Goal: Register for event/course

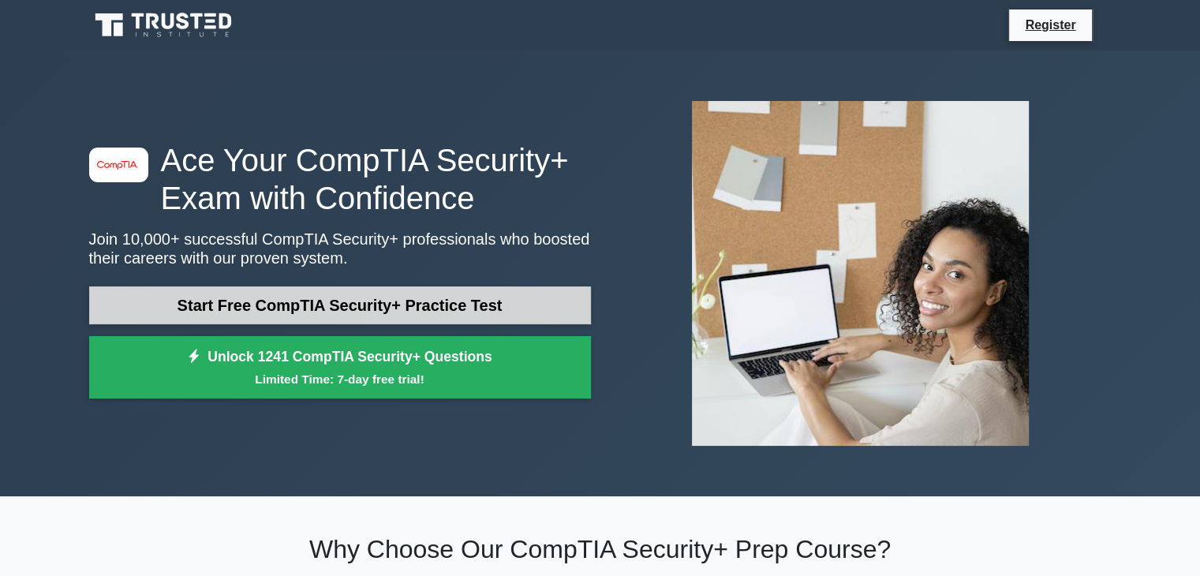
click at [391, 310] on link "Start Free CompTIA Security+ Practice Test" at bounding box center [340, 306] width 502 height 38
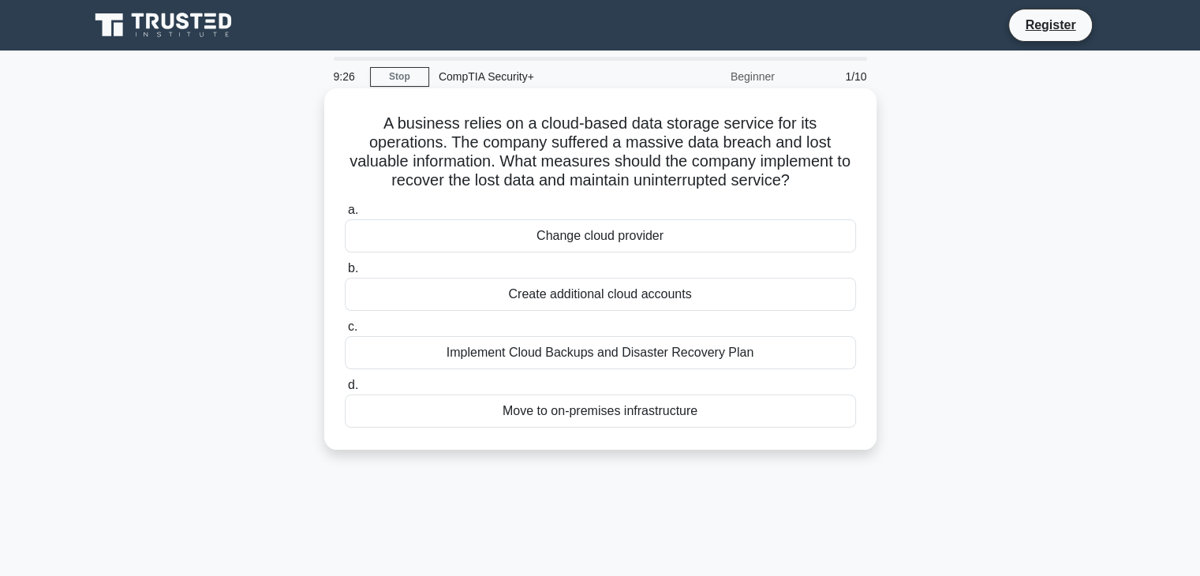
click at [373, 348] on div "Implement Cloud Backups and Disaster Recovery Plan" at bounding box center [600, 352] width 511 height 33
click at [345, 332] on input "c. Implement Cloud Backups and Disaster Recovery Plan" at bounding box center [345, 327] width 0 height 10
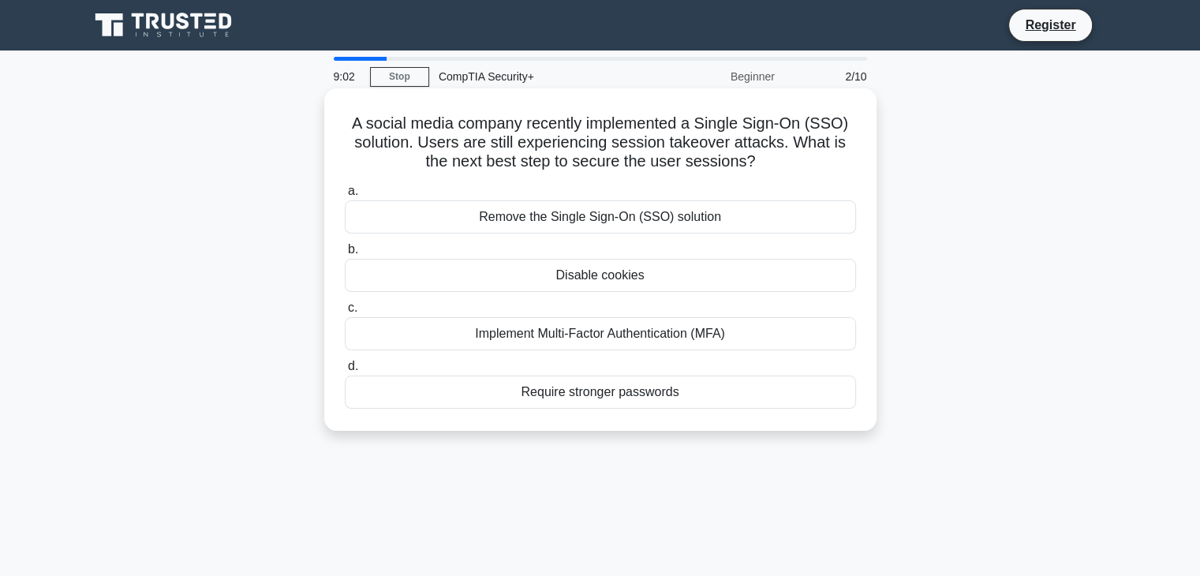
click at [480, 339] on div "Implement Multi-Factor Authentication (MFA)" at bounding box center [600, 333] width 511 height 33
click at [345, 313] on input "c. Implement Multi-Factor Authentication (MFA)" at bounding box center [345, 308] width 0 height 10
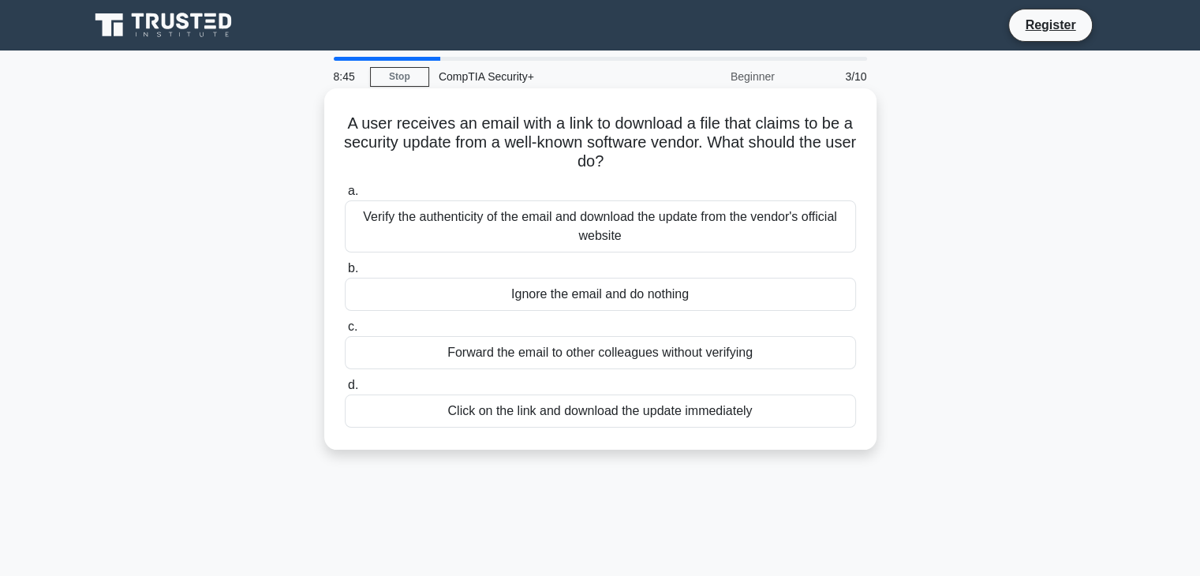
click at [450, 225] on div "Verify the authenticity of the email and download the update from the vendor's …" at bounding box center [600, 226] width 511 height 52
click at [345, 197] on input "a. Verify the authenticity of the email and download the update from the vendor…" at bounding box center [345, 191] width 0 height 10
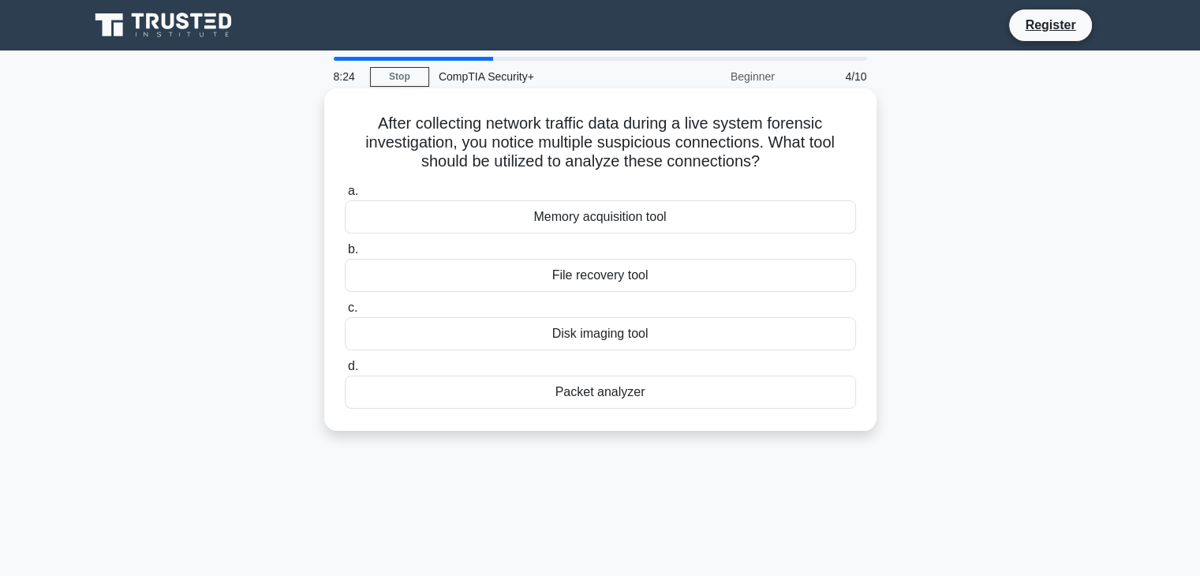
click at [546, 395] on div "Packet analyzer" at bounding box center [600, 392] width 511 height 33
click at [345, 372] on input "d. Packet analyzer" at bounding box center [345, 366] width 0 height 10
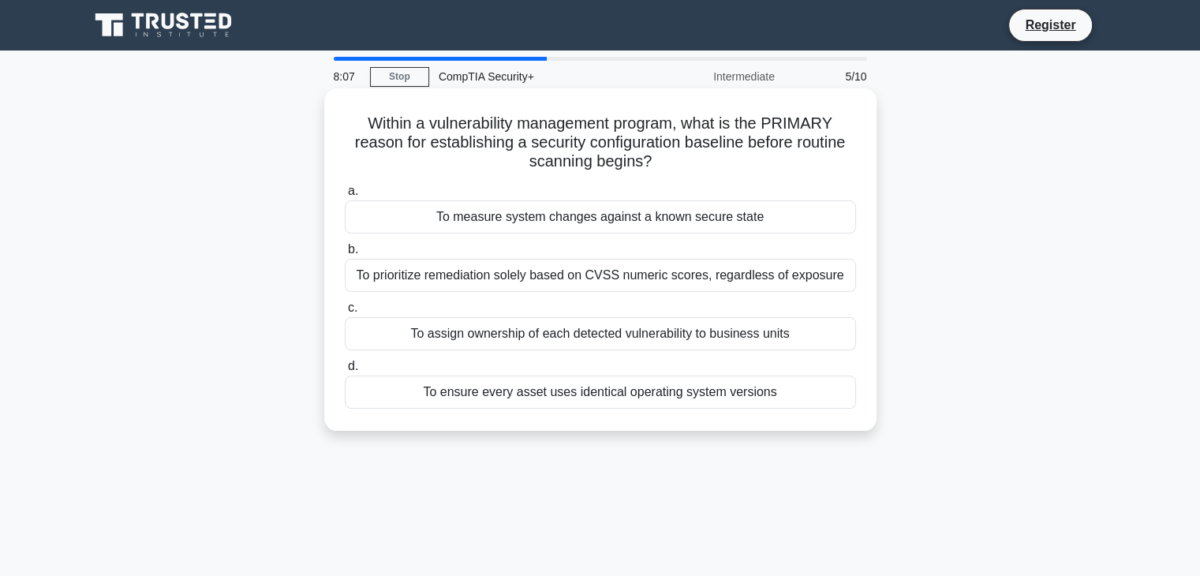
click at [453, 284] on div "To prioritize remediation solely based on CVSS numeric scores, regardless of ex…" at bounding box center [600, 275] width 511 height 33
click at [345, 255] on input "b. To prioritize remediation solely based on CVSS numeric scores, regardless of…" at bounding box center [345, 250] width 0 height 10
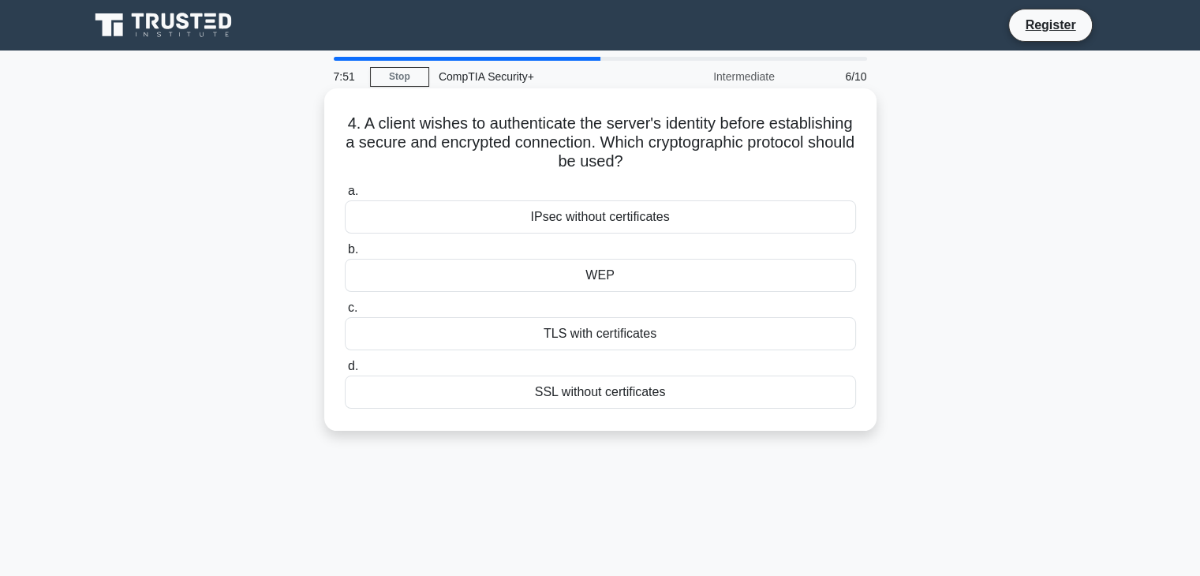
click at [564, 274] on div "WEP" at bounding box center [600, 275] width 511 height 33
click at [345, 255] on input "b. WEP" at bounding box center [345, 250] width 0 height 10
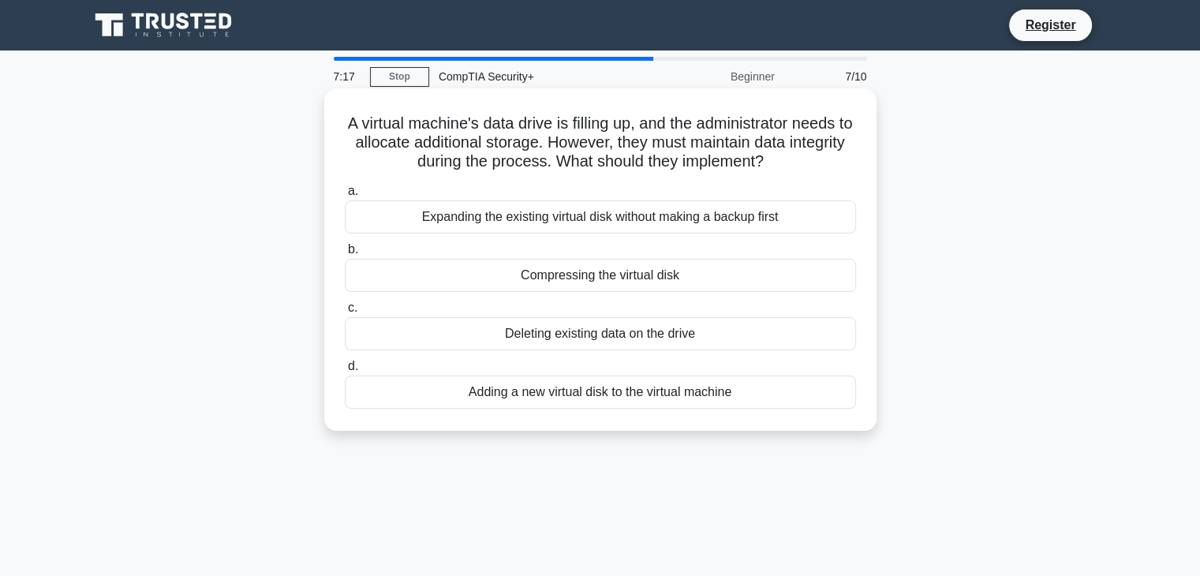
click at [524, 395] on div "Adding a new virtual disk to the virtual machine" at bounding box center [600, 392] width 511 height 33
click at [345, 372] on input "d. Adding a new virtual disk to the virtual machine" at bounding box center [345, 366] width 0 height 10
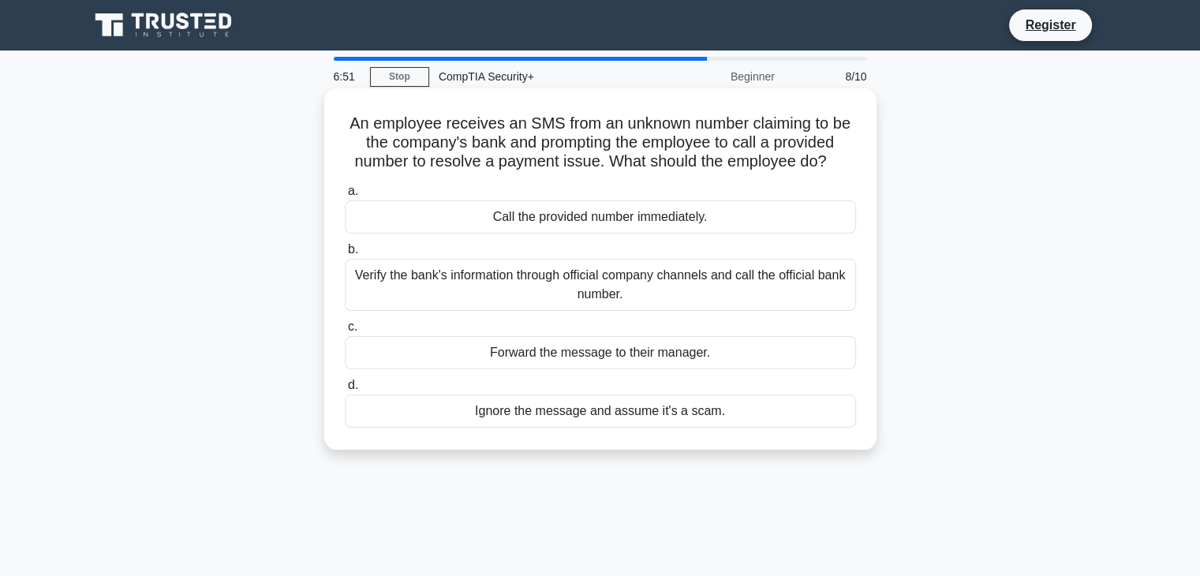
click at [531, 291] on div "Verify the bank's information through official company channels and call the of…" at bounding box center [600, 285] width 511 height 52
click at [345, 255] on input "b. Verify the bank's information through official company channels and call the…" at bounding box center [345, 250] width 0 height 10
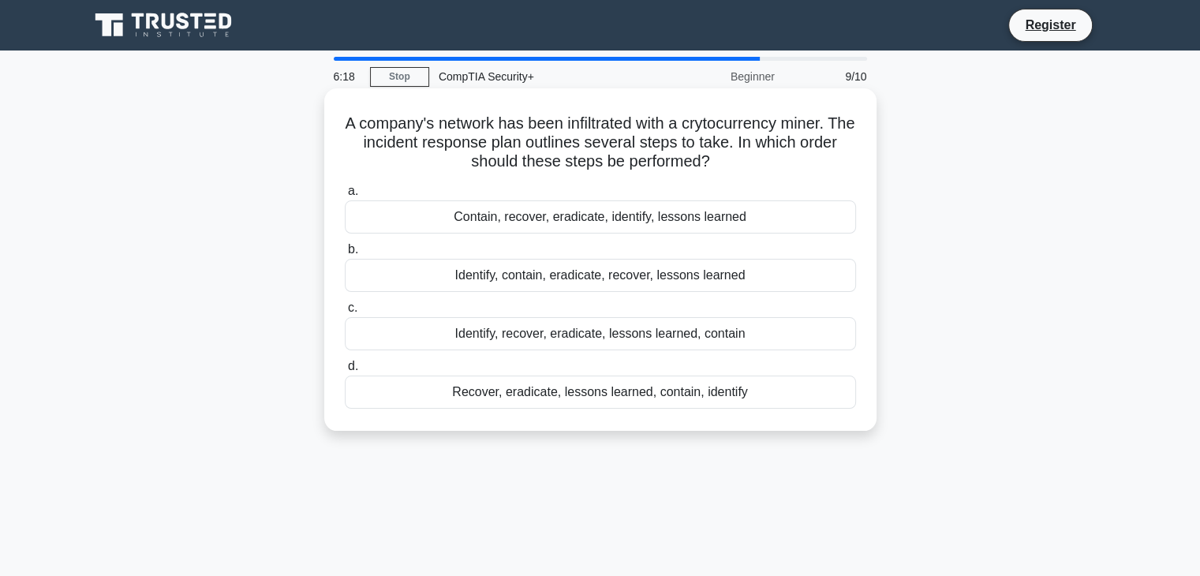
click at [503, 336] on div "Identify, recover, eradicate, lessons learned, contain" at bounding box center [600, 333] width 511 height 33
click at [345, 313] on input "c. Identify, recover, eradicate, lessons learned, contain" at bounding box center [345, 308] width 0 height 10
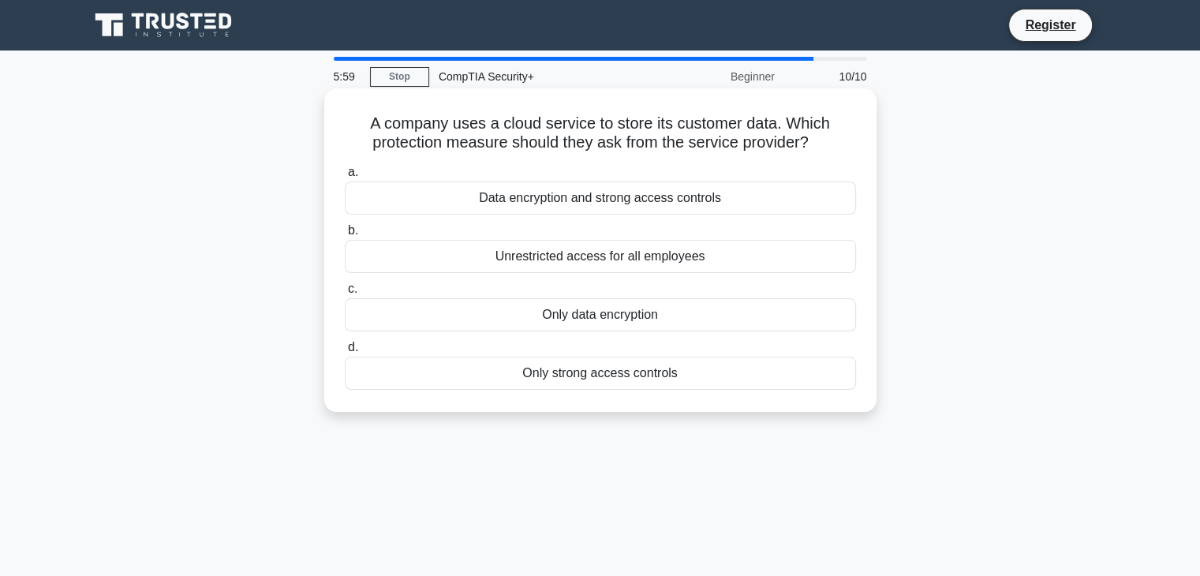
click at [533, 198] on div "Data encryption and strong access controls" at bounding box center [600, 198] width 511 height 33
click at [345, 178] on input "a. Data encryption and strong access controls" at bounding box center [345, 172] width 0 height 10
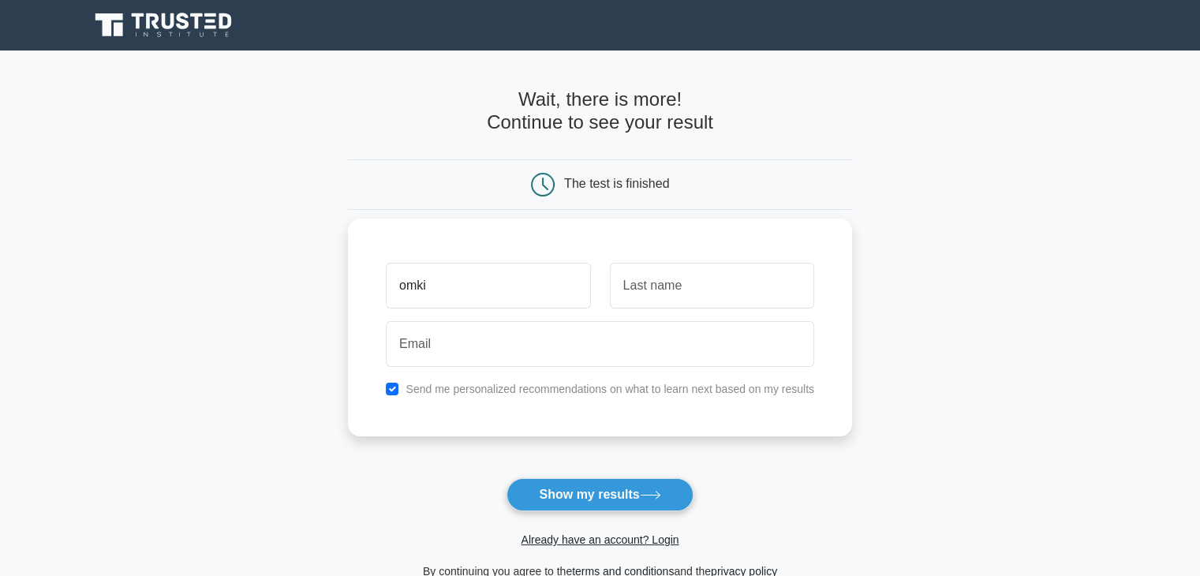
type input "omki"
click at [682, 295] on input "text" at bounding box center [712, 286] width 204 height 46
type input "iuu"
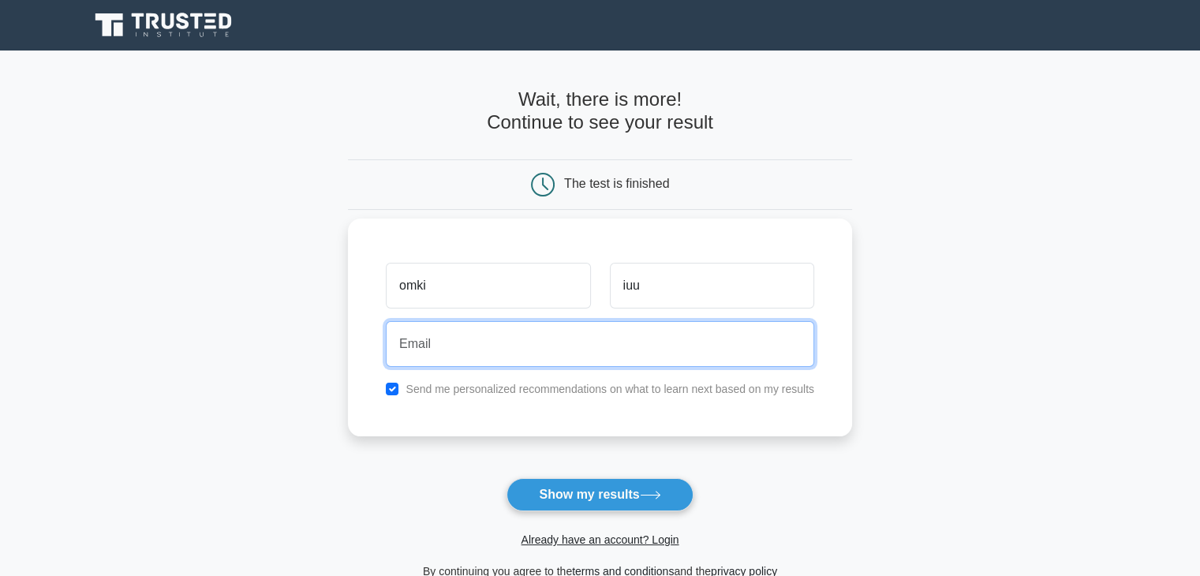
click at [628, 339] on input "email" at bounding box center [600, 344] width 429 height 46
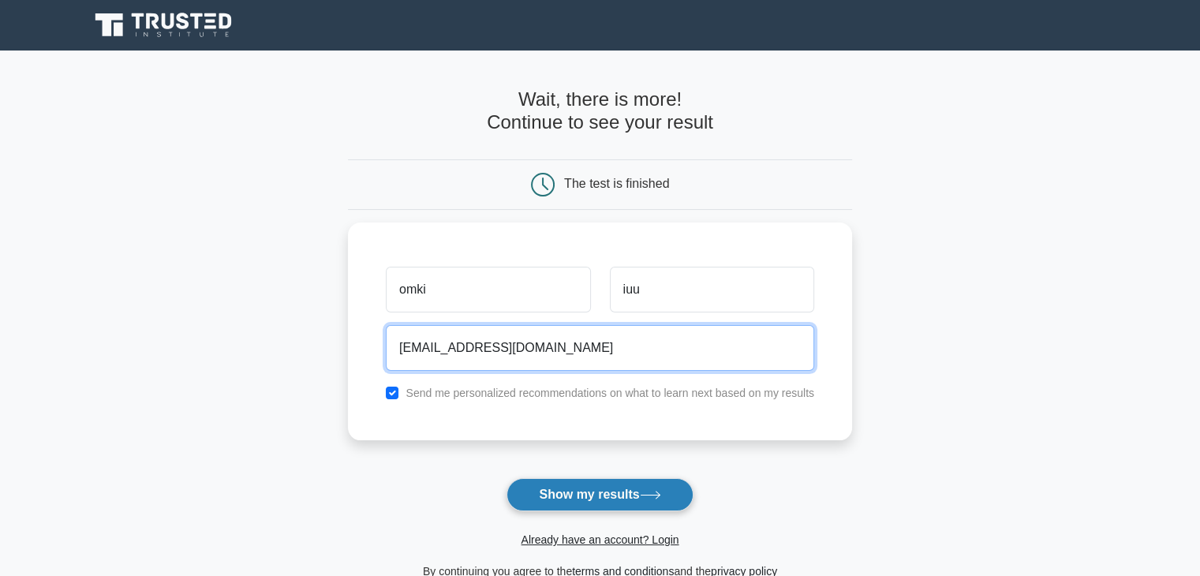
type input "omkumasat4@gmail.com"
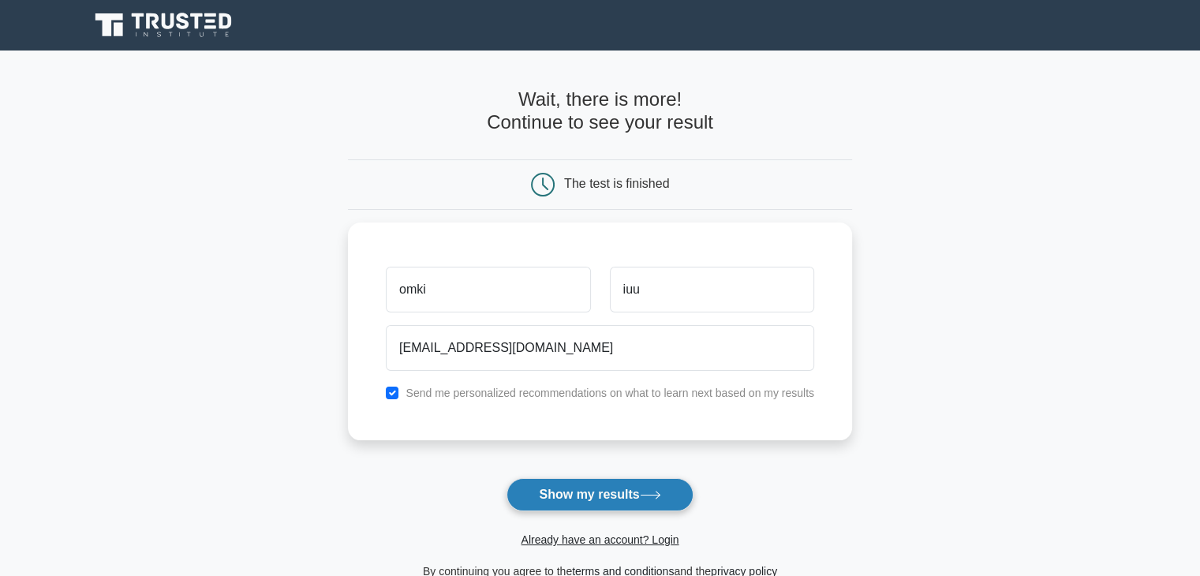
click at [640, 496] on button "Show my results" at bounding box center [600, 494] width 186 height 33
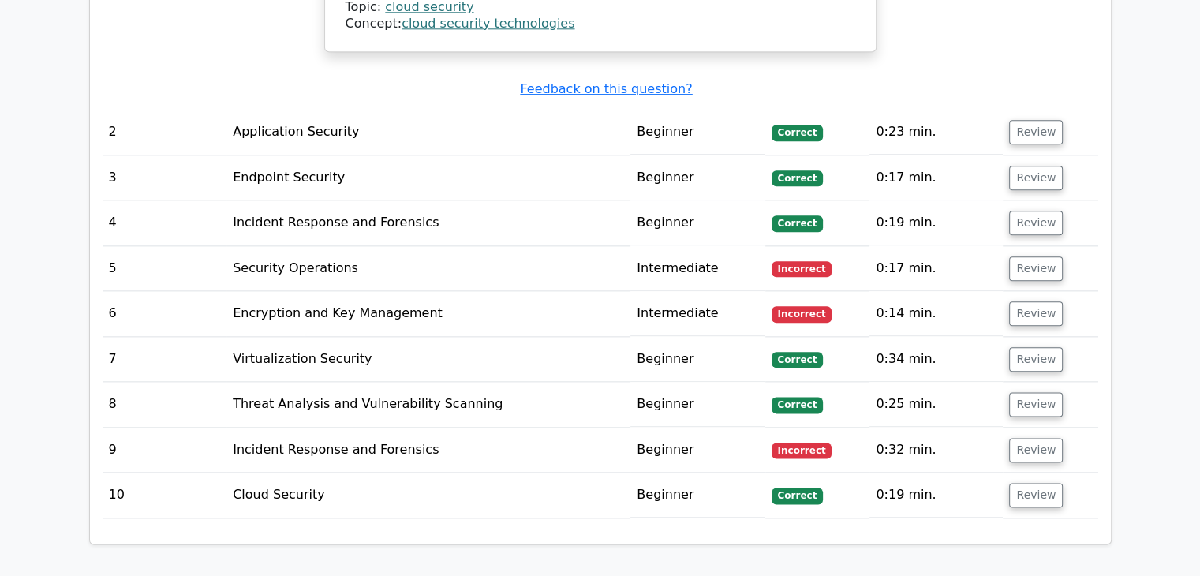
scroll to position [1894, 0]
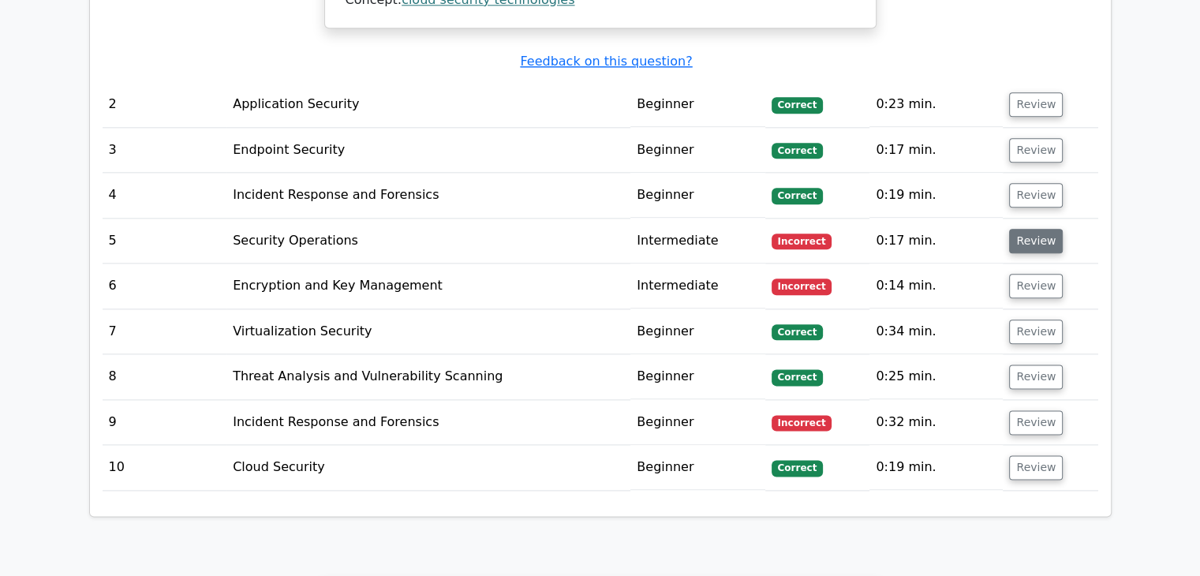
click at [1046, 229] on button "Review" at bounding box center [1036, 241] width 54 height 24
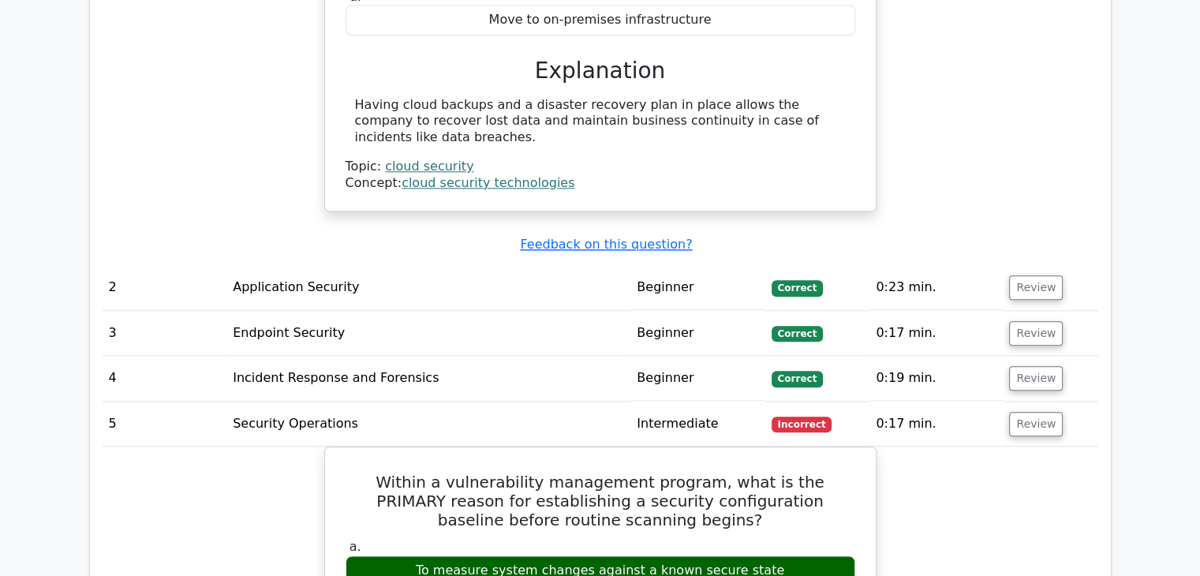
scroll to position [1736, 0]
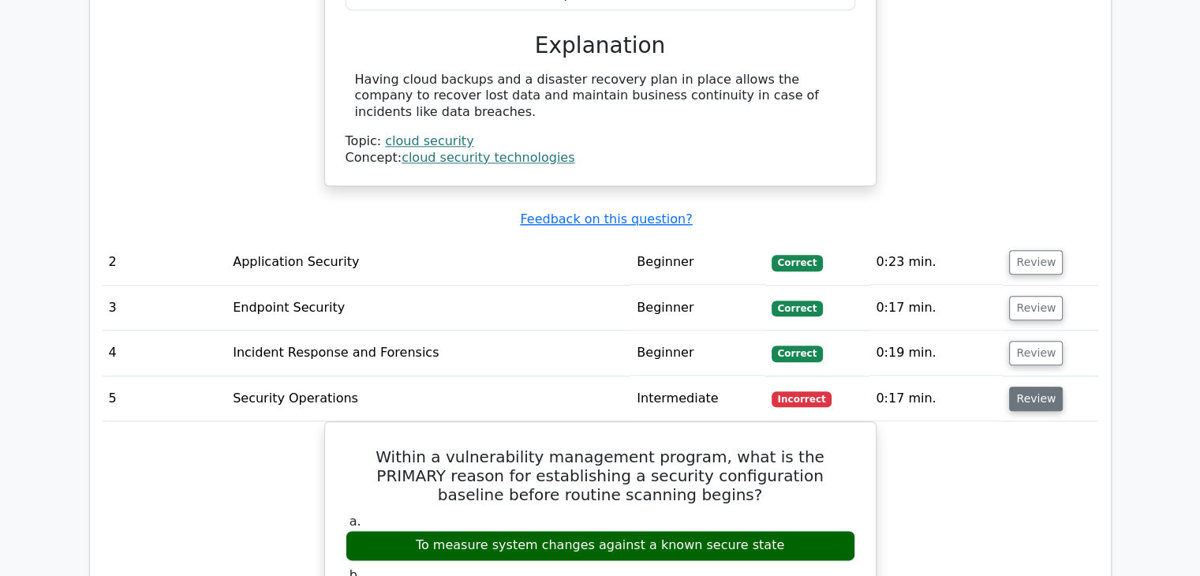
click at [1017, 387] on button "Review" at bounding box center [1036, 399] width 54 height 24
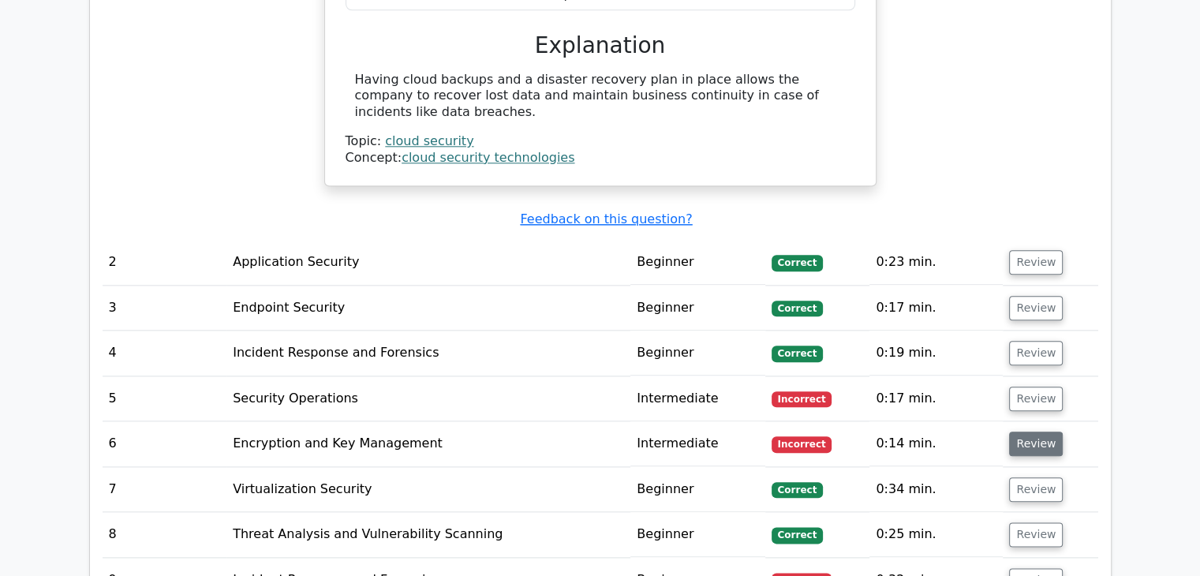
click at [1020, 432] on button "Review" at bounding box center [1036, 444] width 54 height 24
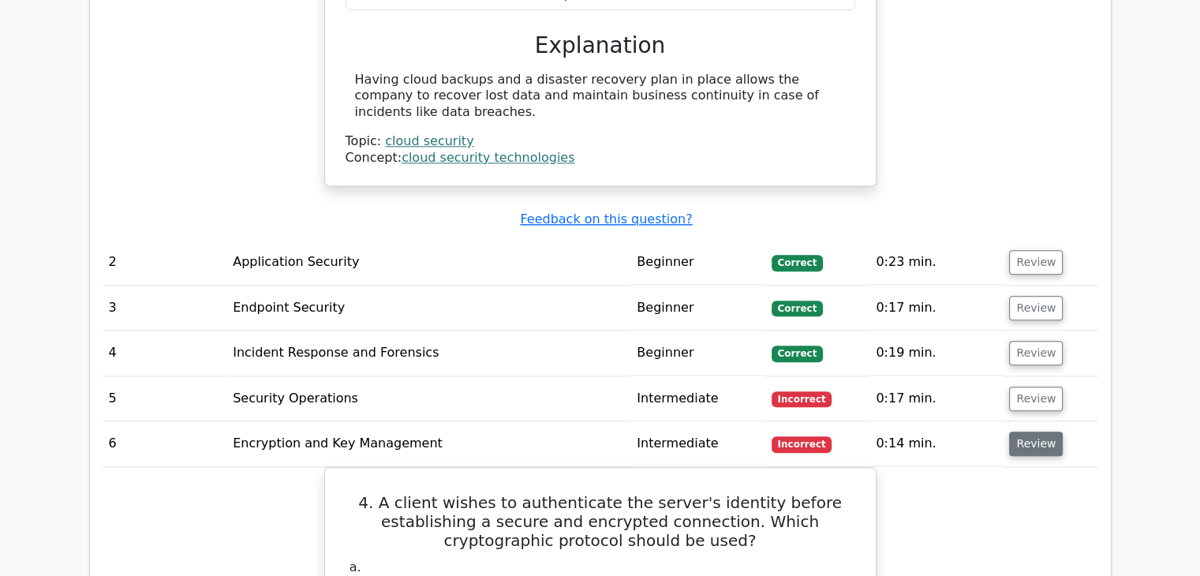
click at [1013, 432] on button "Review" at bounding box center [1036, 444] width 54 height 24
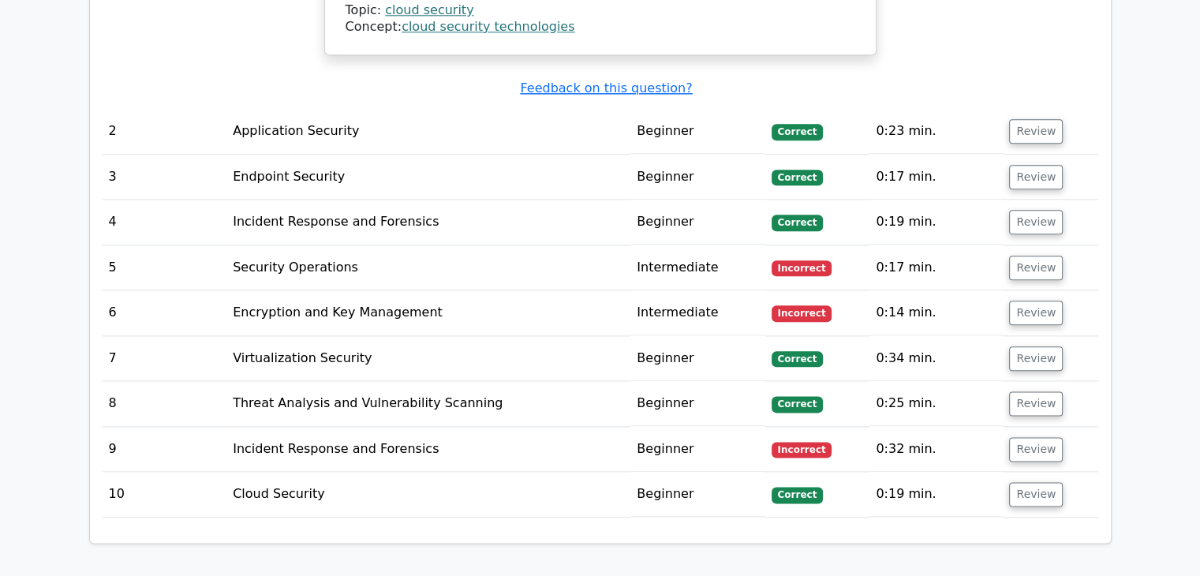
scroll to position [1894, 0]
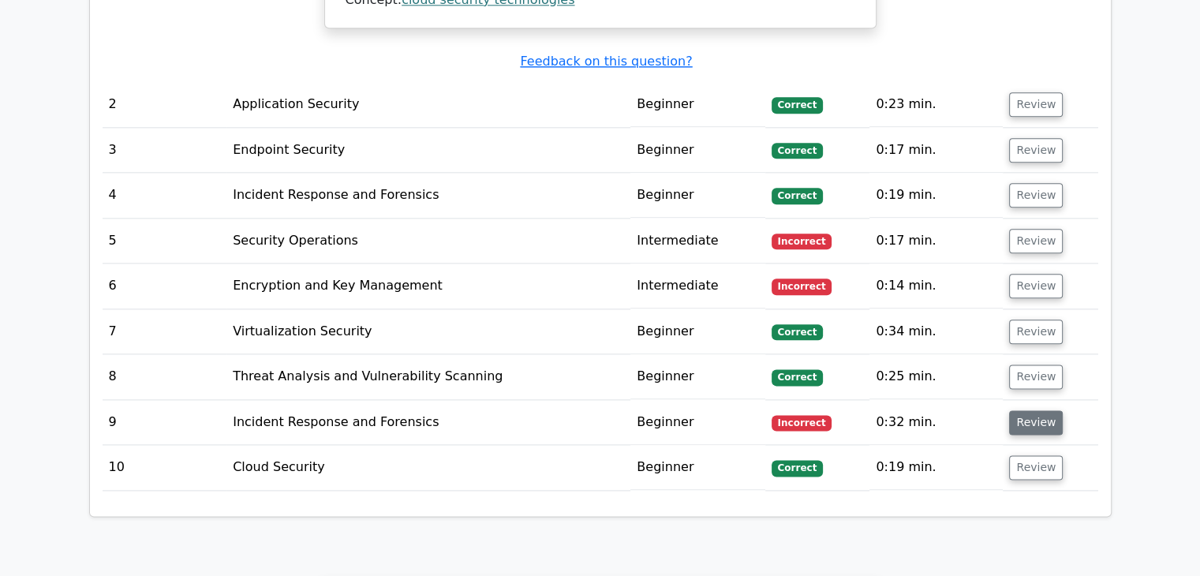
click at [1017, 410] on button "Review" at bounding box center [1036, 422] width 54 height 24
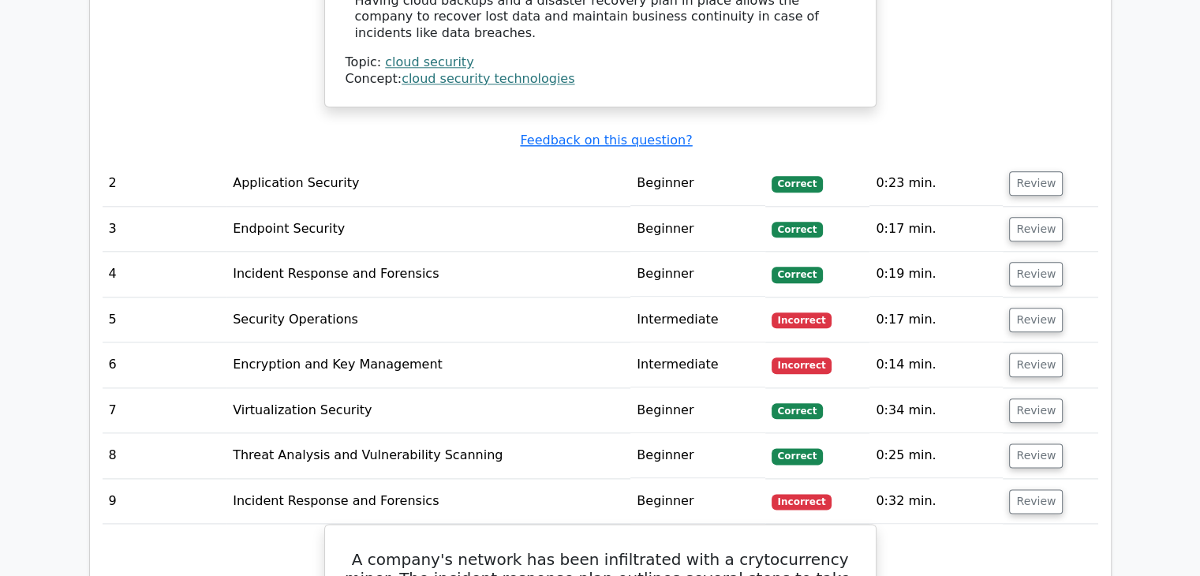
scroll to position [1815, 0]
click at [1023, 489] on button "Review" at bounding box center [1036, 501] width 54 height 24
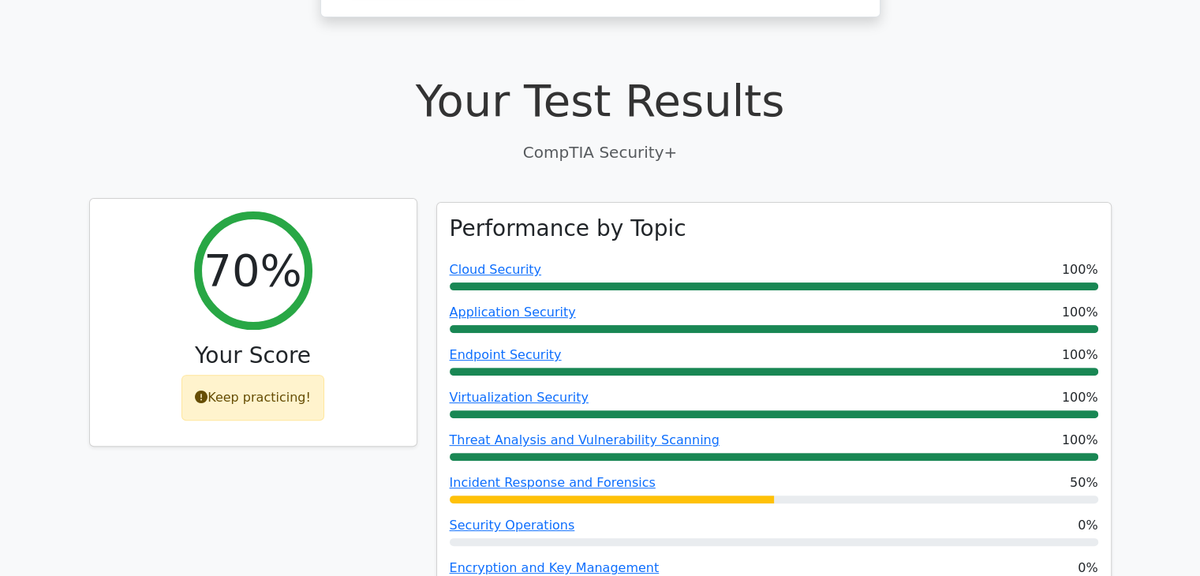
scroll to position [395, 0]
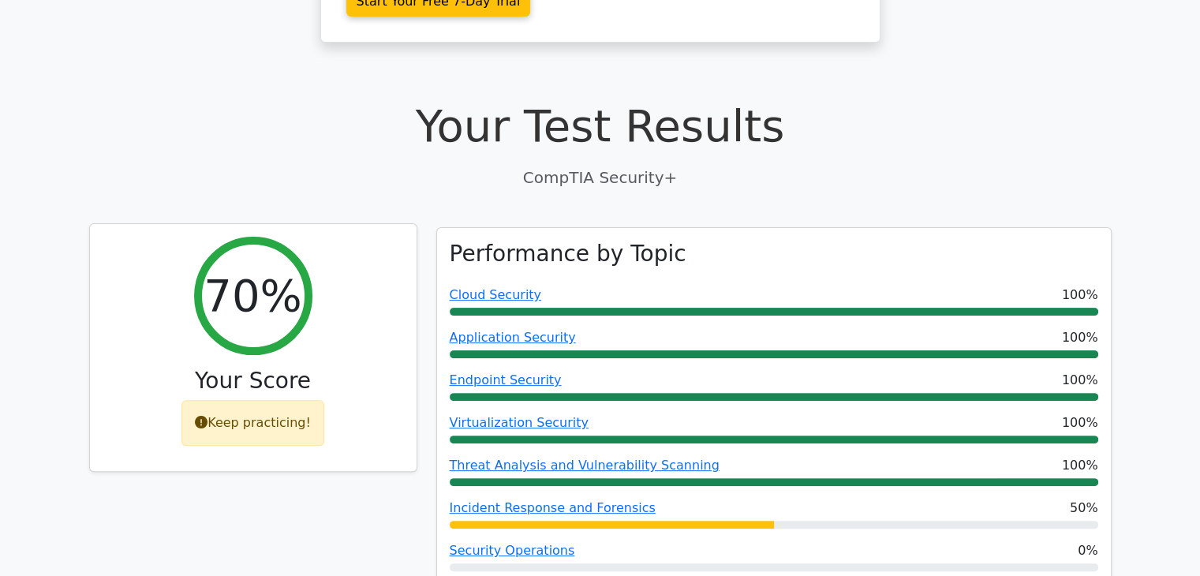
click at [207, 426] on icon at bounding box center [201, 422] width 13 height 13
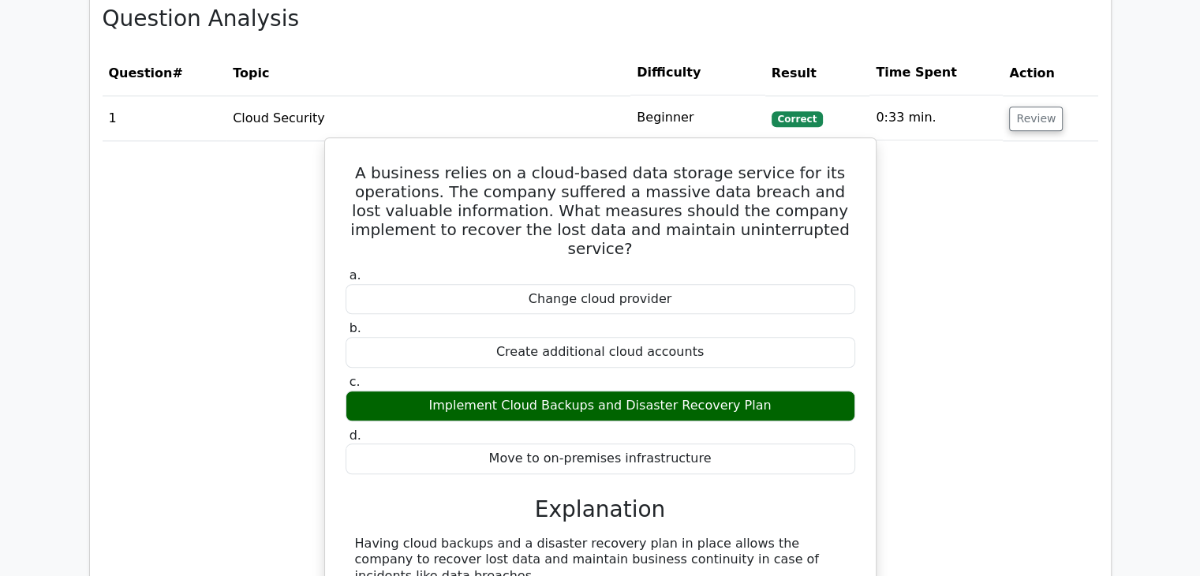
scroll to position [1184, 0]
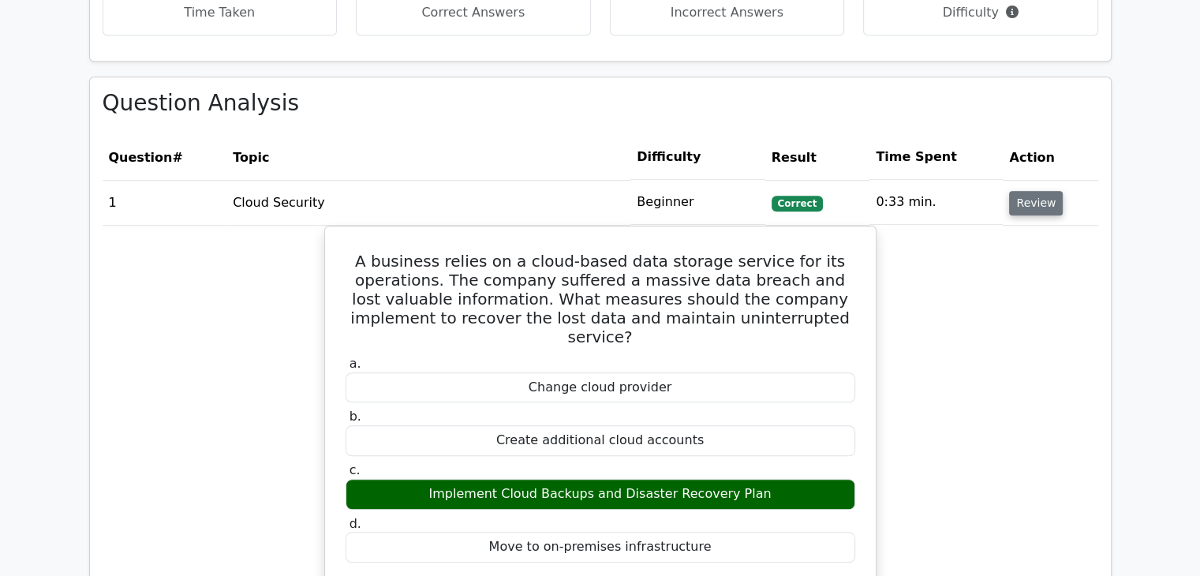
click at [1021, 203] on button "Review" at bounding box center [1036, 203] width 54 height 24
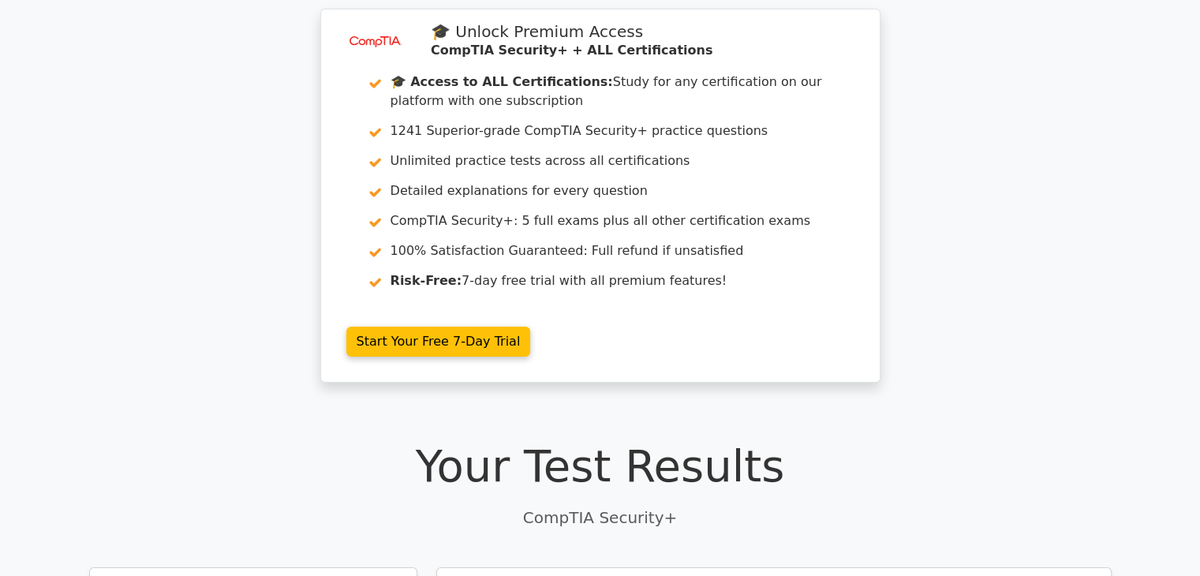
scroll to position [0, 0]
